Goal: Obtain resource: Download file/media

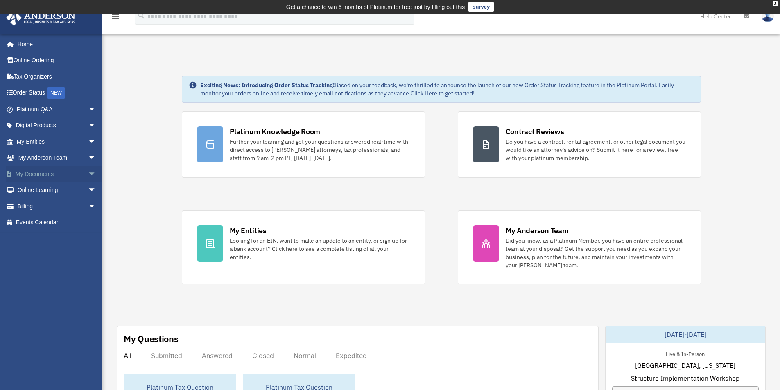
click at [88, 170] on span "arrow_drop_down" at bounding box center [96, 174] width 16 height 17
click at [88, 169] on span "arrow_drop_up" at bounding box center [96, 174] width 16 height 17
click at [88, 174] on span "arrow_drop_down" at bounding box center [96, 174] width 16 height 17
click at [36, 189] on link "Box" at bounding box center [59, 190] width 97 height 16
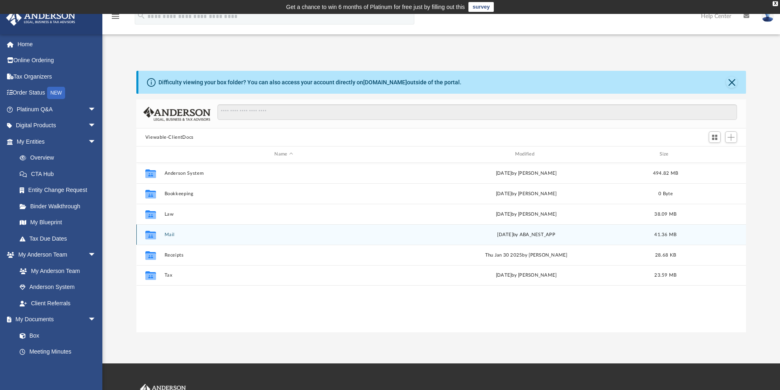
click at [172, 234] on button "Mail" at bounding box center [283, 234] width 239 height 5
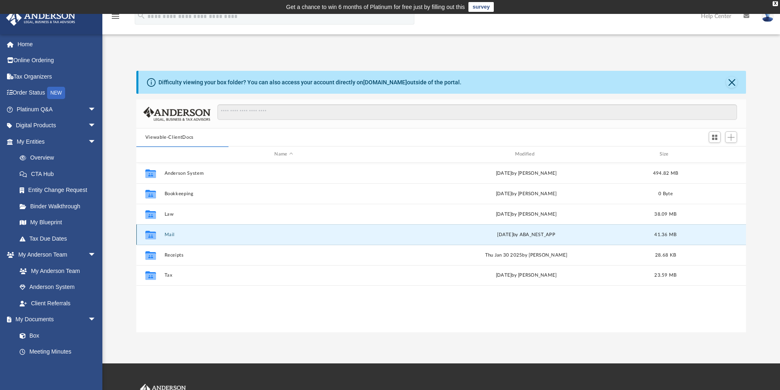
click at [168, 234] on button "Mail" at bounding box center [283, 234] width 239 height 5
click at [151, 235] on icon "grid" at bounding box center [150, 236] width 11 height 7
click at [166, 238] on div "Collaborated Folder Mail [DATE] by ABA_NEST_APP 41.36 MB" at bounding box center [441, 234] width 610 height 20
click at [171, 236] on button "Mail" at bounding box center [283, 234] width 239 height 5
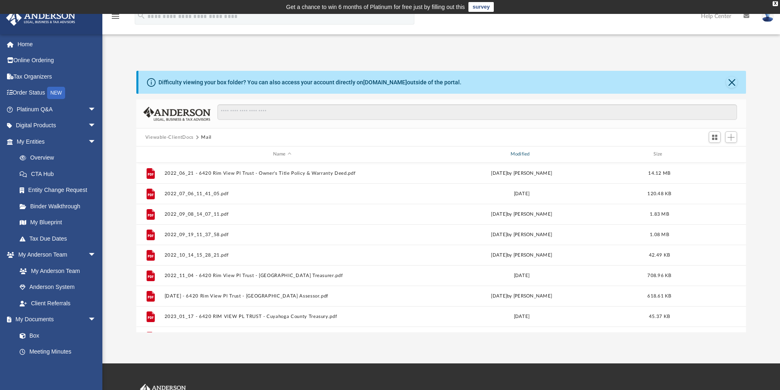
click at [526, 152] on div "Modified" at bounding box center [522, 154] width 236 height 7
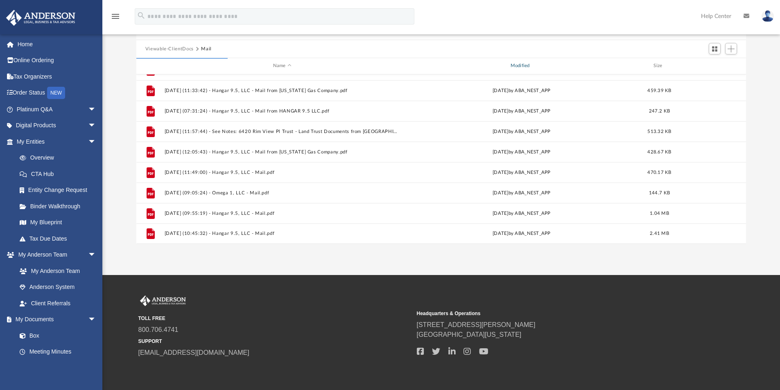
scroll to position [38, 0]
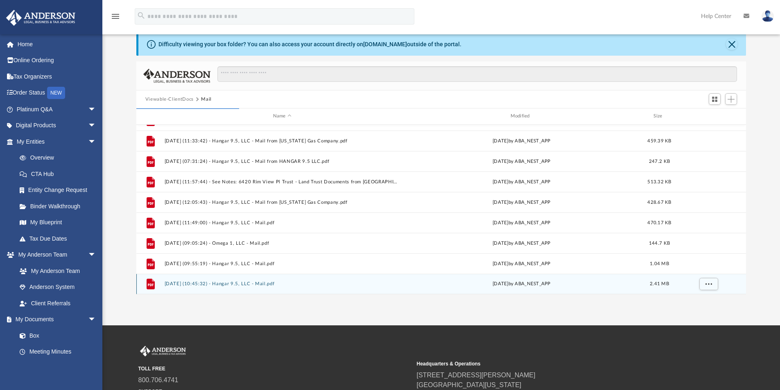
click at [265, 284] on button "[DATE] (10:45:32) - Hangar 9.5, LLC - Mail.pdf" at bounding box center [282, 283] width 236 height 5
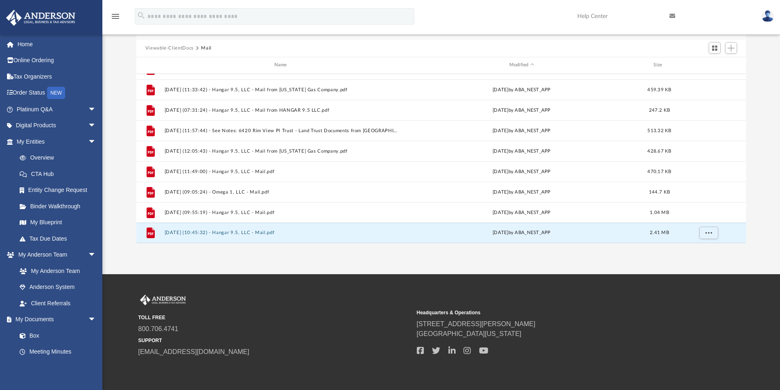
scroll to position [120, 0]
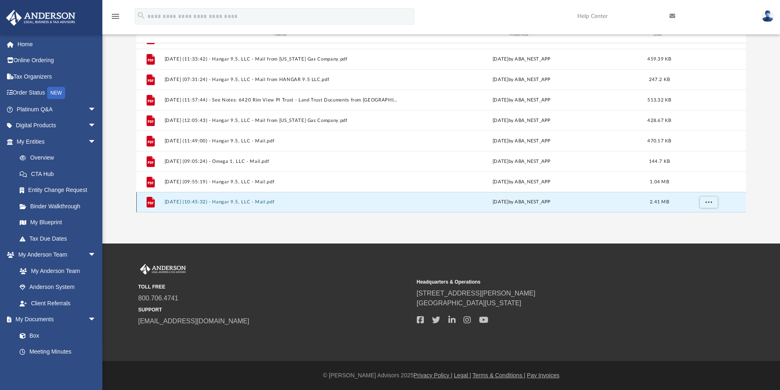
click at [254, 202] on button "[DATE] (10:45:32) - Hangar 9.5, LLC - Mail.pdf" at bounding box center [282, 201] width 236 height 5
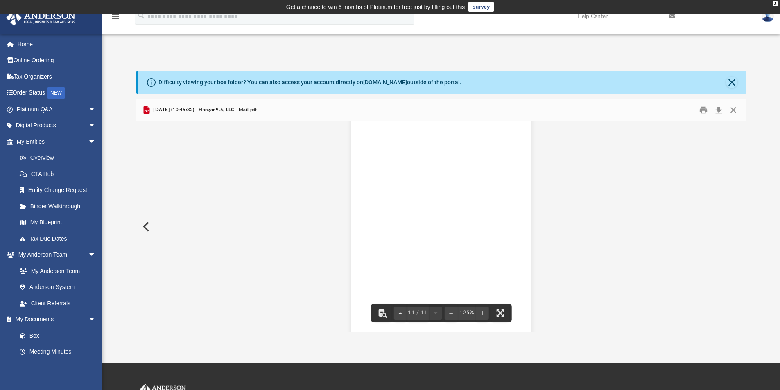
scroll to position [4698, 0]
click at [736, 109] on button "Close" at bounding box center [733, 110] width 15 height 13
